Goal: Find specific page/section: Find specific page/section

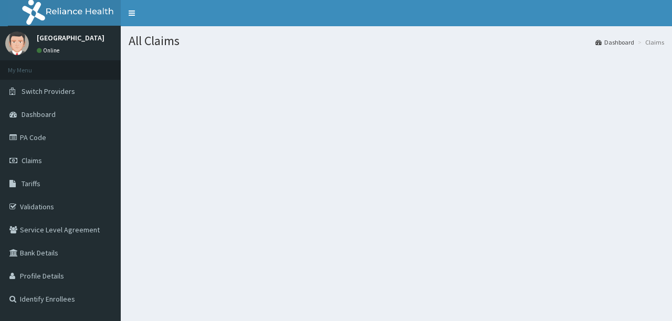
click at [411, 255] on div "All Claims Dashboard Claims" at bounding box center [396, 186] width 551 height 321
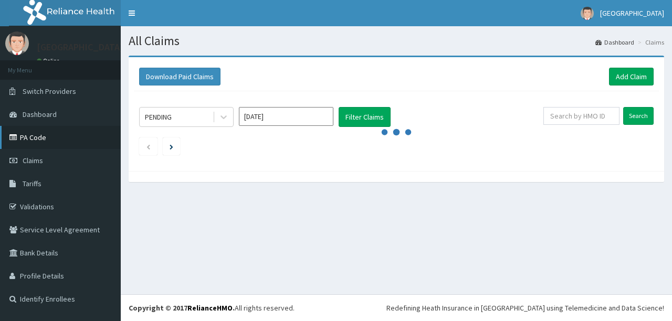
click at [27, 136] on link "PA Code" at bounding box center [60, 137] width 121 height 23
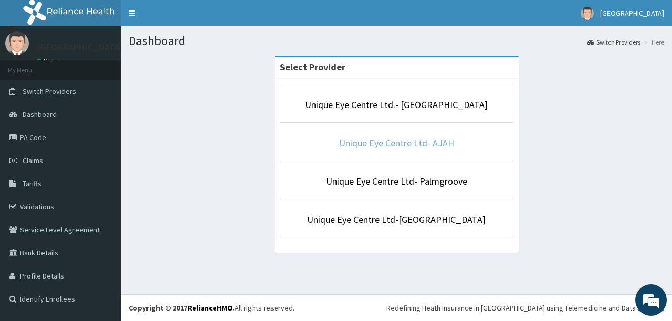
click at [400, 146] on link "Unique Eye Centre Ltd- AJAH" at bounding box center [396, 143] width 115 height 12
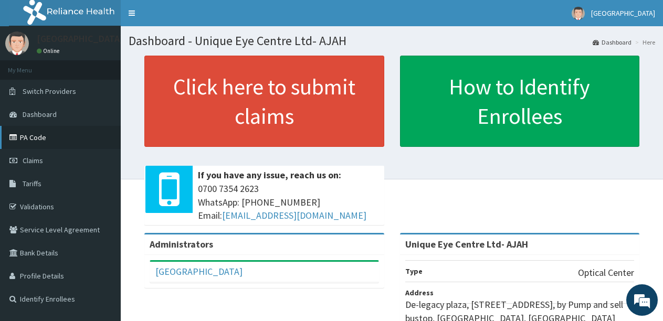
click at [27, 138] on link "PA Code" at bounding box center [60, 137] width 121 height 23
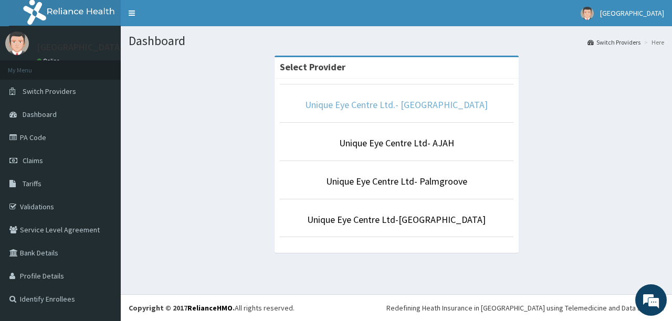
click at [424, 104] on link "Unique Eye Centre Ltd.- [GEOGRAPHIC_DATA]" at bounding box center [396, 105] width 183 height 12
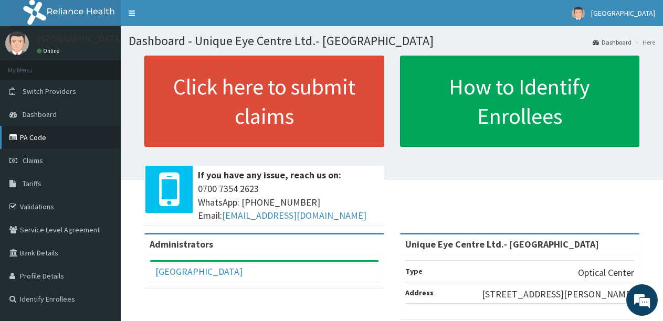
click at [46, 138] on link "PA Code" at bounding box center [60, 137] width 121 height 23
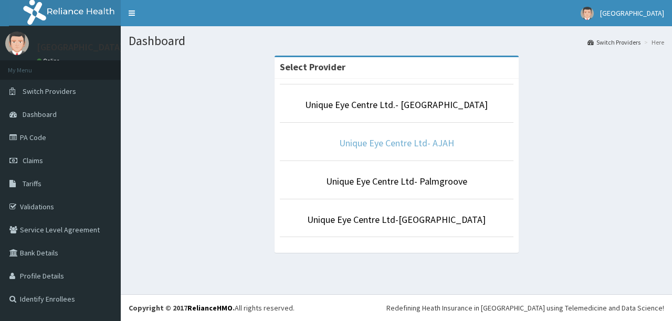
click at [397, 145] on link "Unique Eye Centre Ltd- AJAH" at bounding box center [396, 143] width 115 height 12
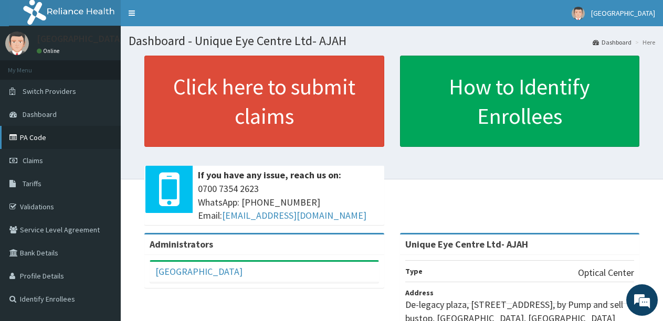
click at [29, 137] on link "PA Code" at bounding box center [60, 137] width 121 height 23
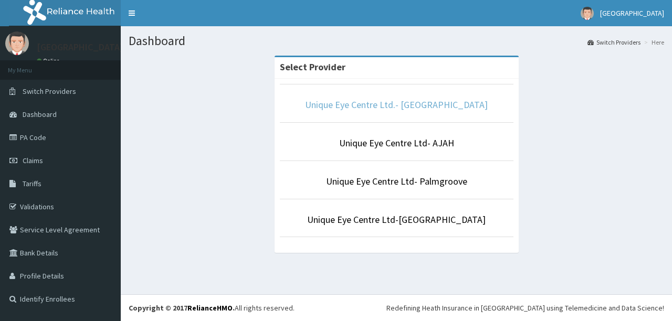
click at [407, 105] on link "Unique Eye Centre Ltd.- Victoria island" at bounding box center [396, 105] width 183 height 12
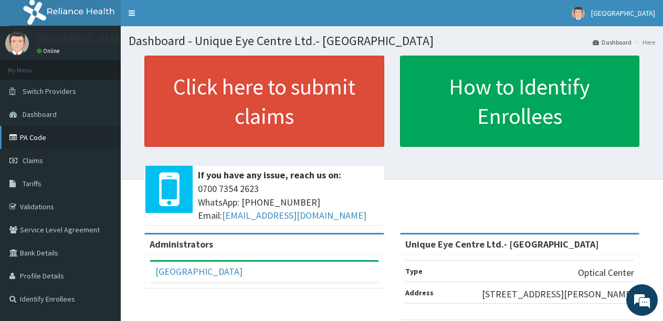
click at [41, 142] on link "PA Code" at bounding box center [60, 137] width 121 height 23
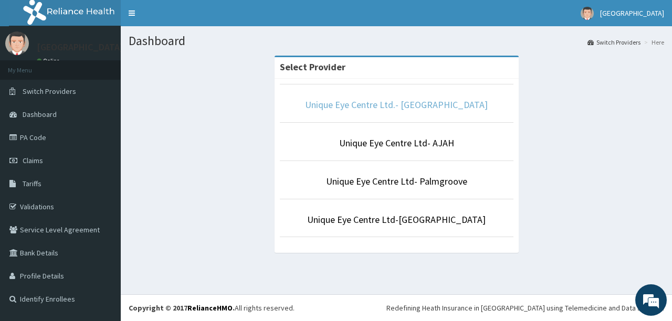
click at [428, 106] on link "Unique Eye Centre Ltd.- [GEOGRAPHIC_DATA]" at bounding box center [396, 105] width 183 height 12
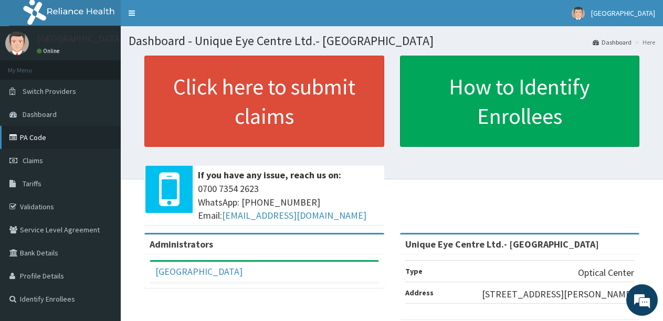
click at [35, 141] on link "PA Code" at bounding box center [60, 137] width 121 height 23
